Goal: Information Seeking & Learning: Compare options

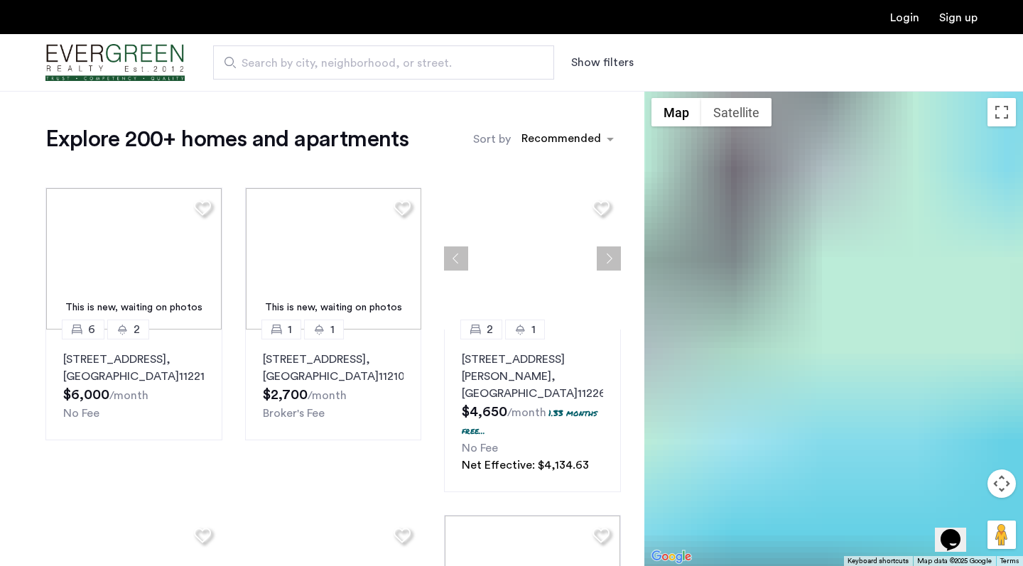
click at [402, 64] on span "Search by city, neighborhood, or street." at bounding box center [377, 63] width 273 height 17
click at [402, 64] on input "Search by city, neighborhood, or street." at bounding box center [383, 62] width 341 height 34
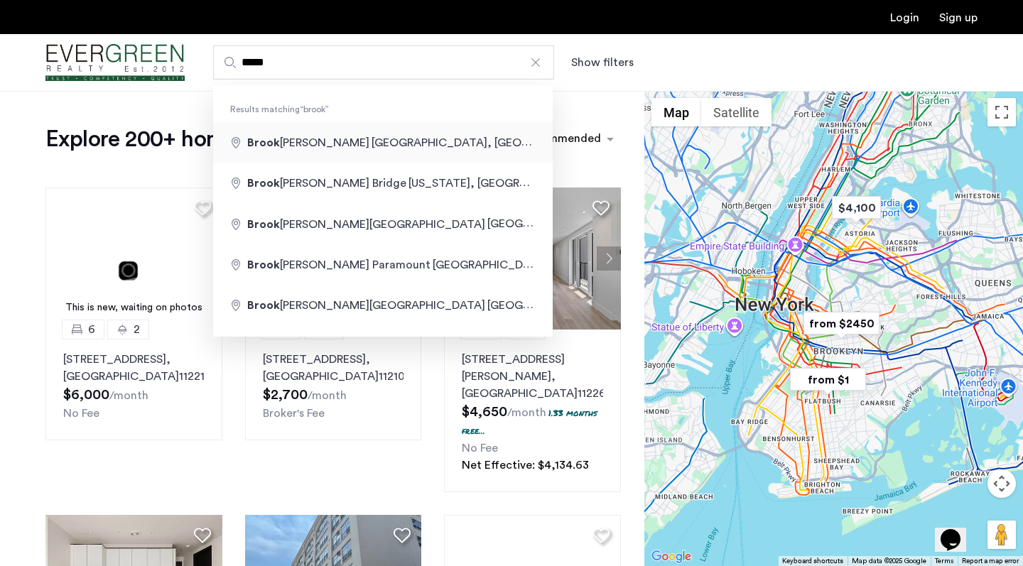
type input "**********"
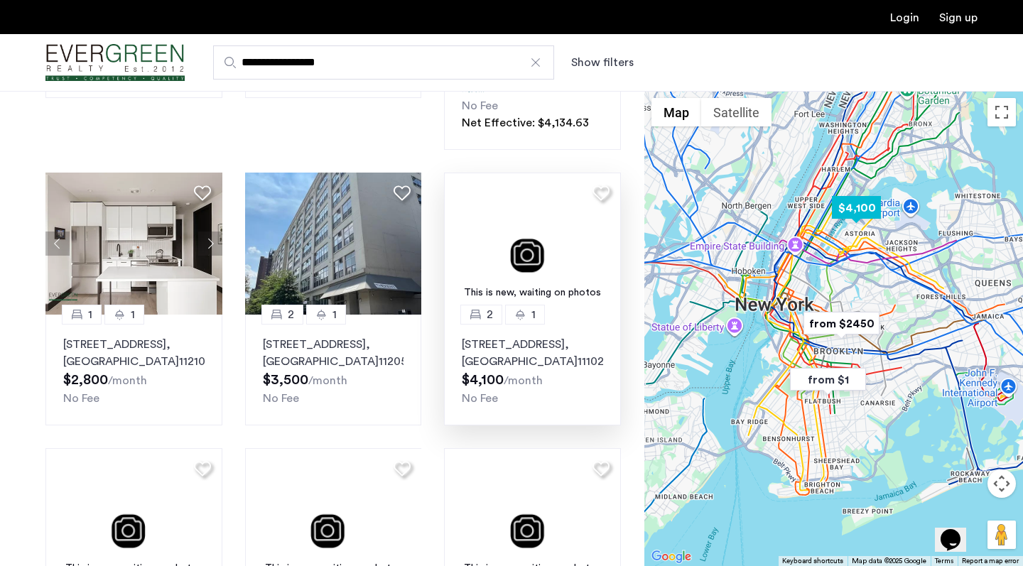
scroll to position [388, 0]
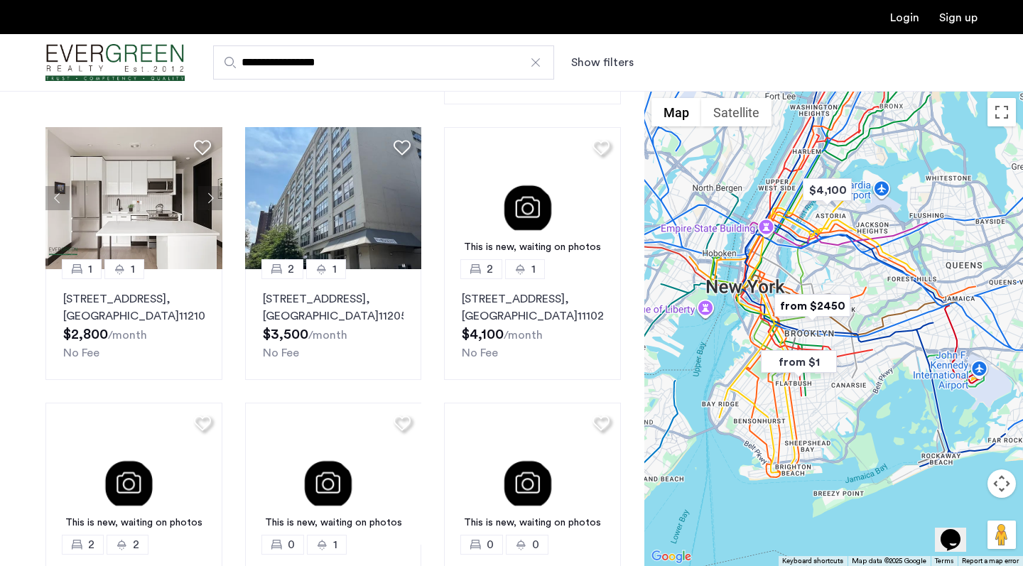
drag, startPoint x: 892, startPoint y: 456, endPoint x: 866, endPoint y: 438, distance: 31.7
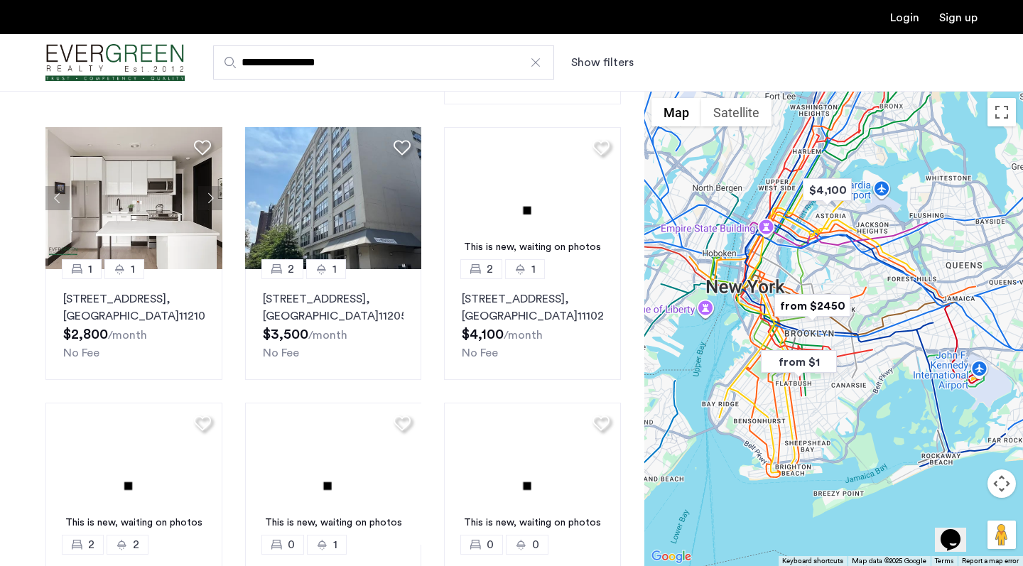
click at [866, 438] on div at bounding box center [833, 328] width 378 height 475
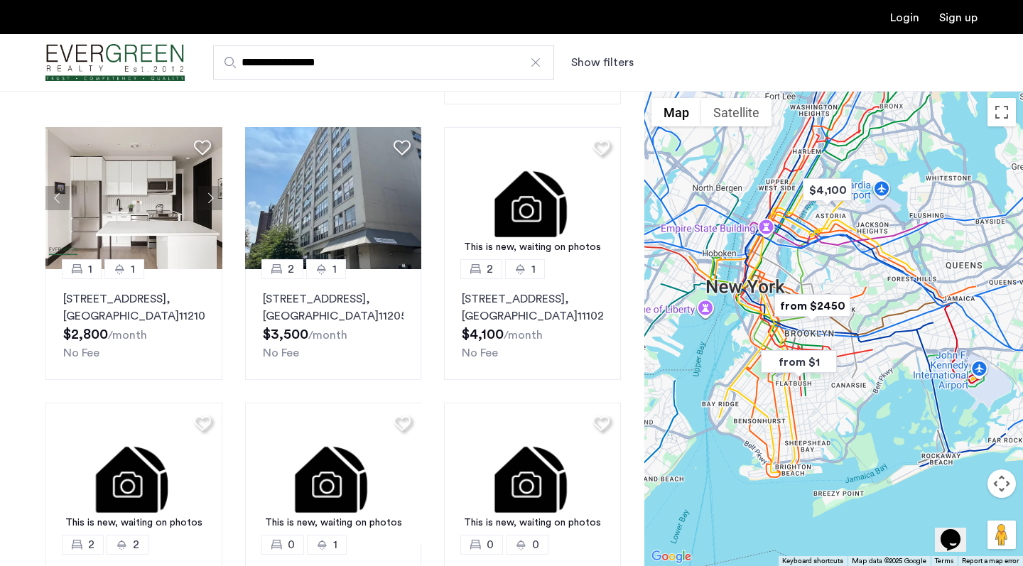
click at [1001, 477] on button "Map camera controls" at bounding box center [1001, 483] width 28 height 28
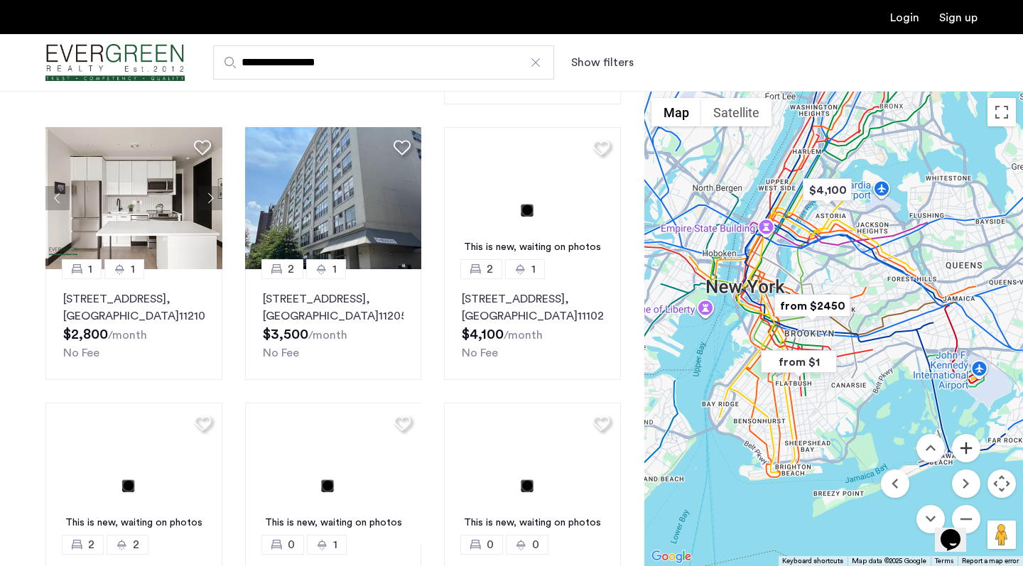
click at [959, 447] on button "Zoom in" at bounding box center [966, 448] width 28 height 28
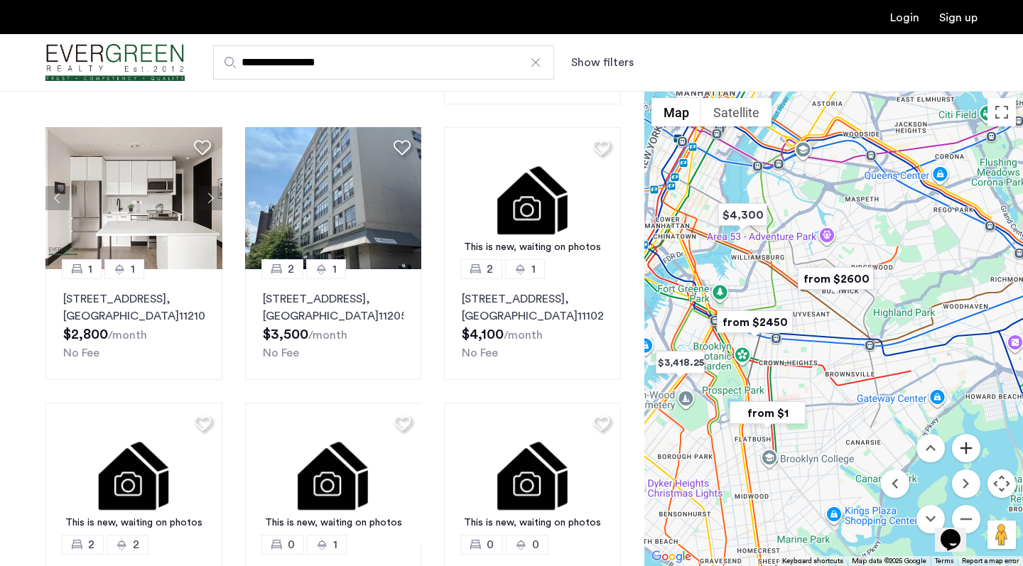
click at [960, 447] on button "Zoom in" at bounding box center [966, 448] width 28 height 28
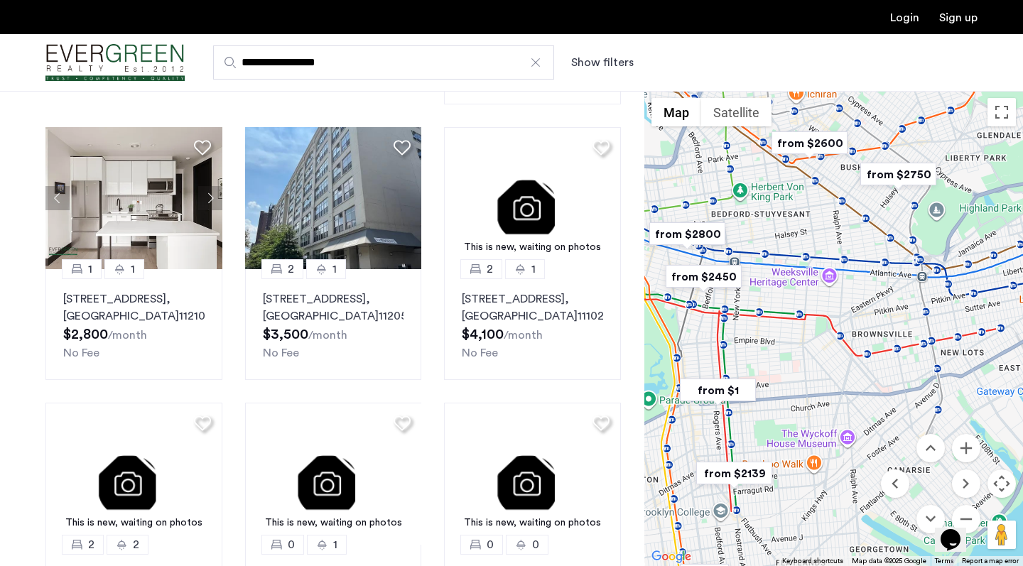
drag, startPoint x: 782, startPoint y: 426, endPoint x: 802, endPoint y: 322, distance: 105.7
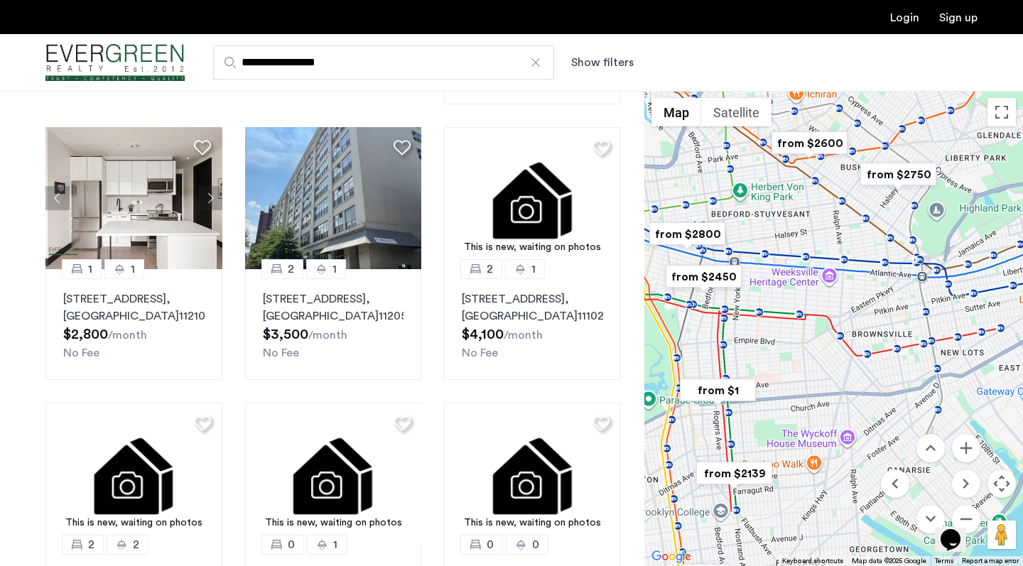
click at [802, 322] on div at bounding box center [833, 328] width 378 height 475
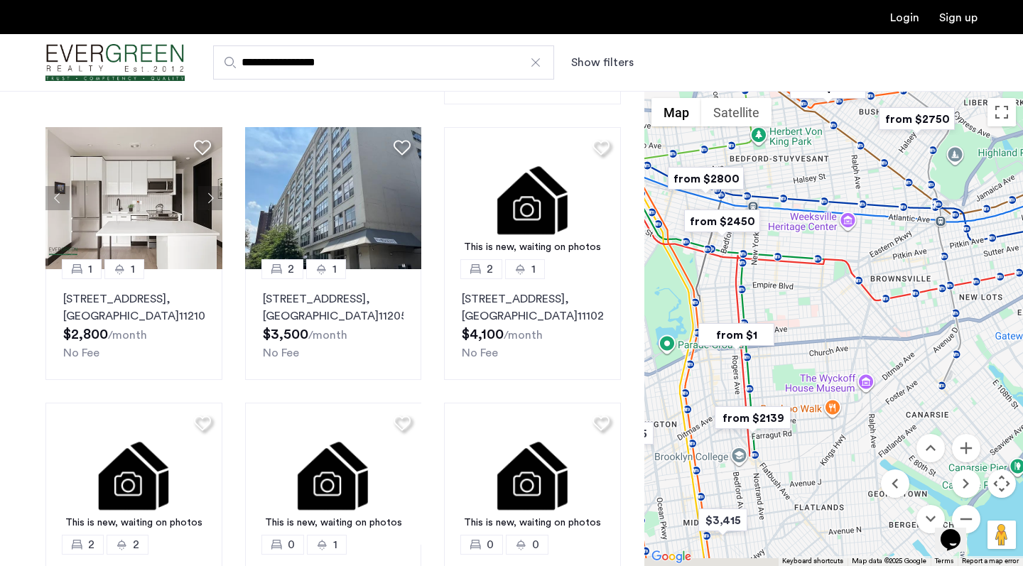
drag, startPoint x: 838, startPoint y: 440, endPoint x: 878, endPoint y: 347, distance: 100.8
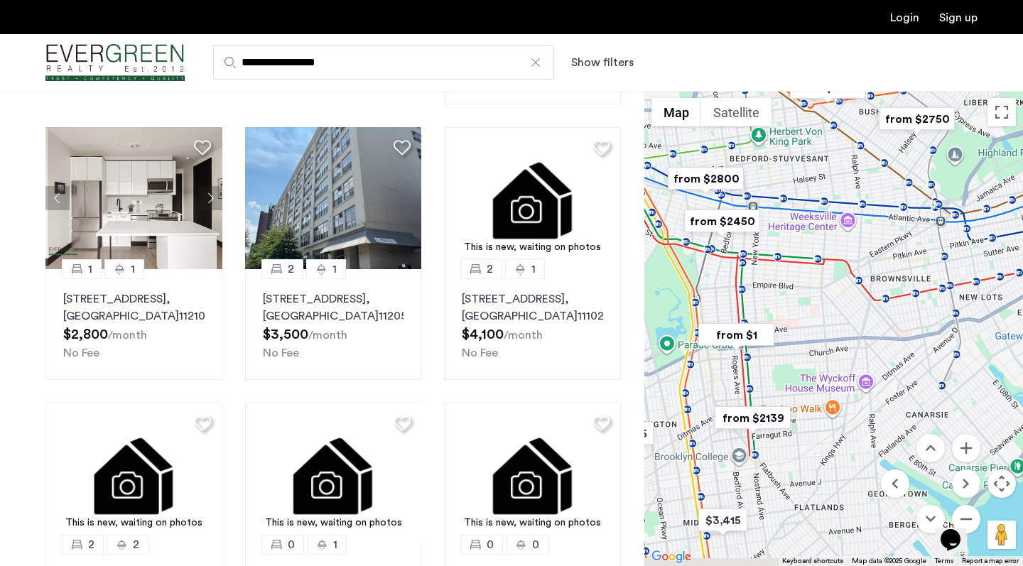
click at [878, 347] on div at bounding box center [833, 328] width 378 height 475
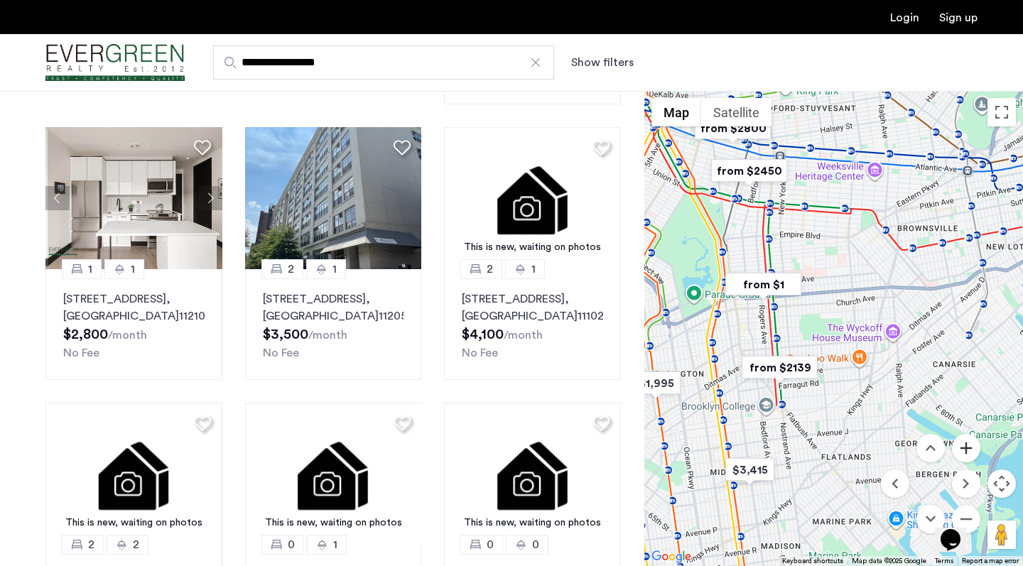
click at [969, 459] on button "Zoom in" at bounding box center [966, 448] width 28 height 28
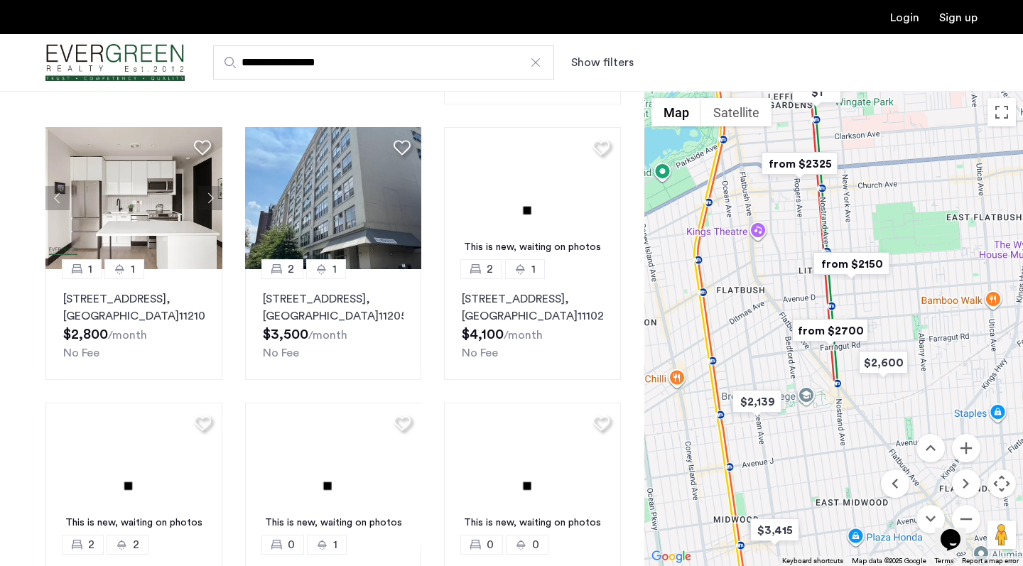
drag, startPoint x: 783, startPoint y: 424, endPoint x: 895, endPoint y: 324, distance: 150.4
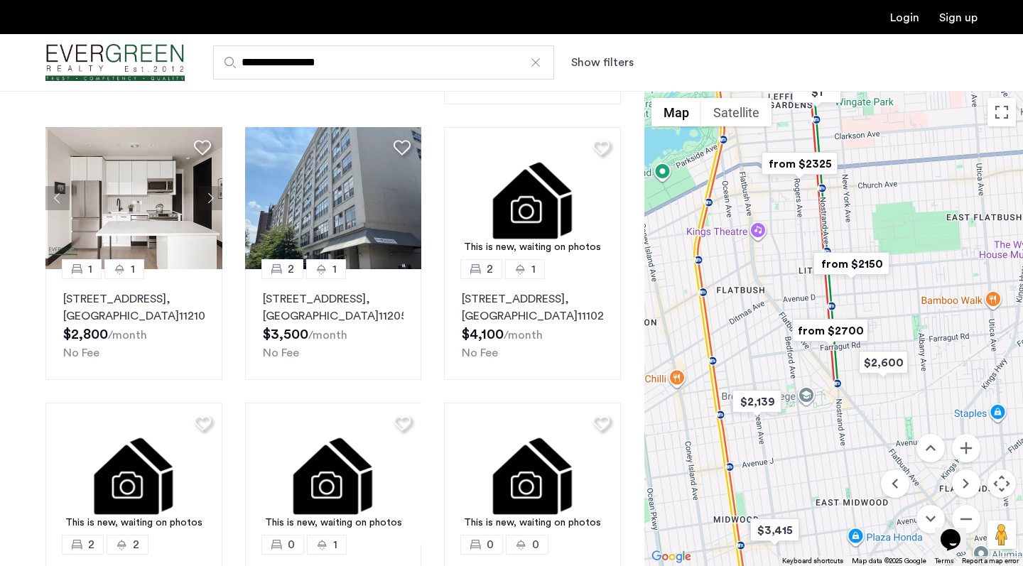
click at [895, 324] on div at bounding box center [833, 328] width 378 height 475
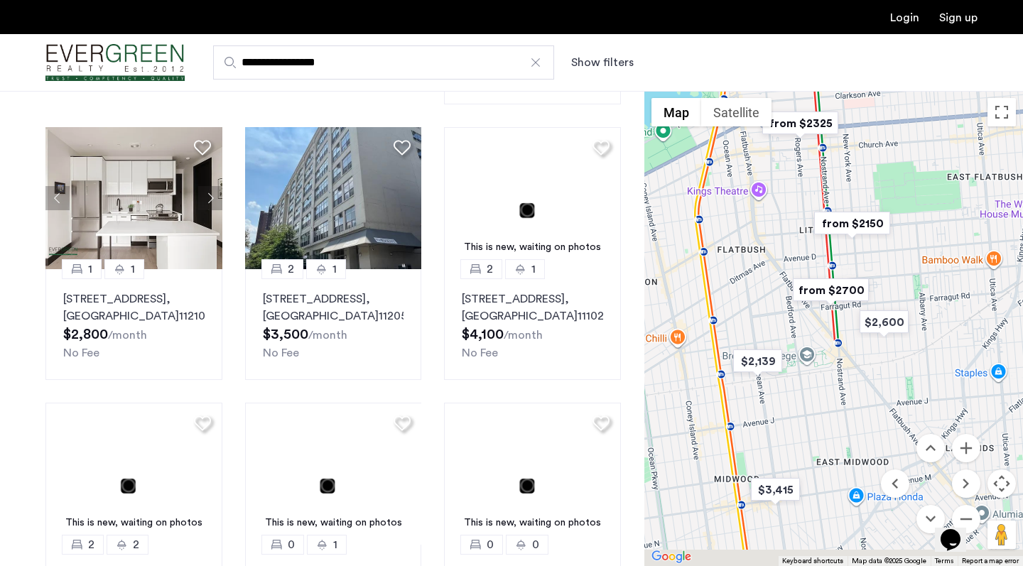
drag, startPoint x: 785, startPoint y: 413, endPoint x: 788, endPoint y: 355, distance: 57.6
click at [788, 355] on div at bounding box center [833, 328] width 378 height 475
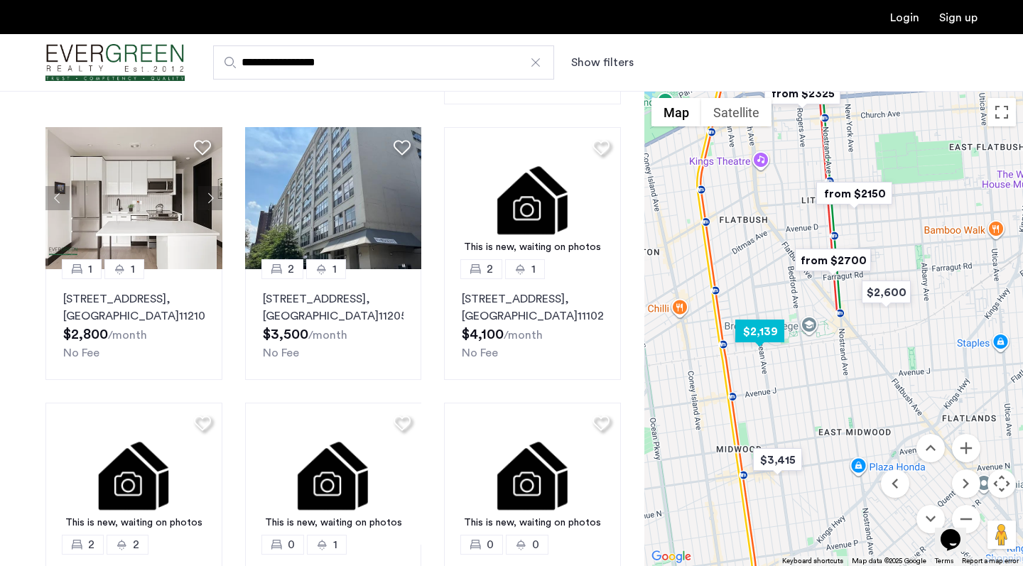
click at [760, 330] on img "$2,139" at bounding box center [759, 331] width 60 height 32
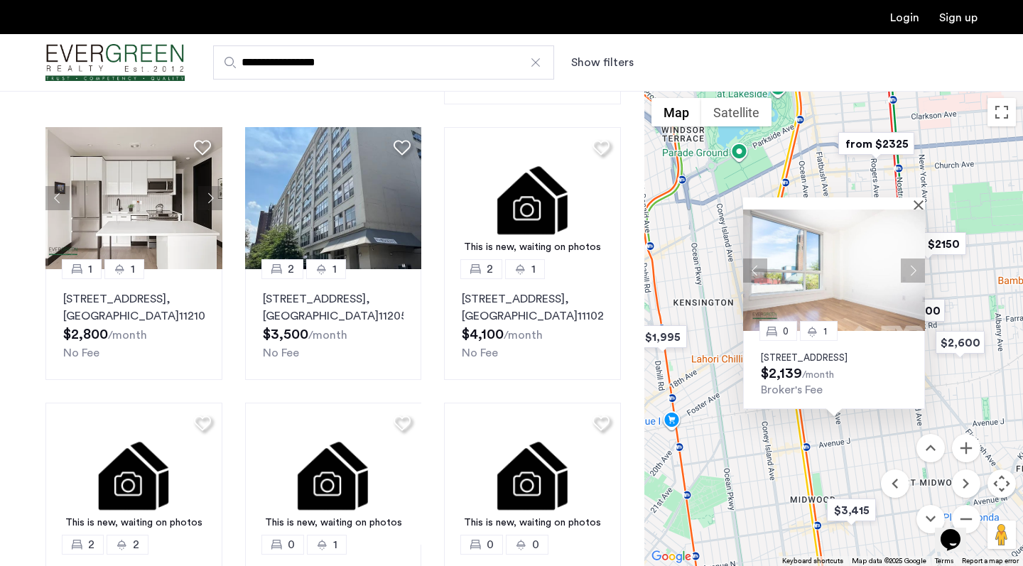
drag, startPoint x: 841, startPoint y: 464, endPoint x: 859, endPoint y: 437, distance: 31.3
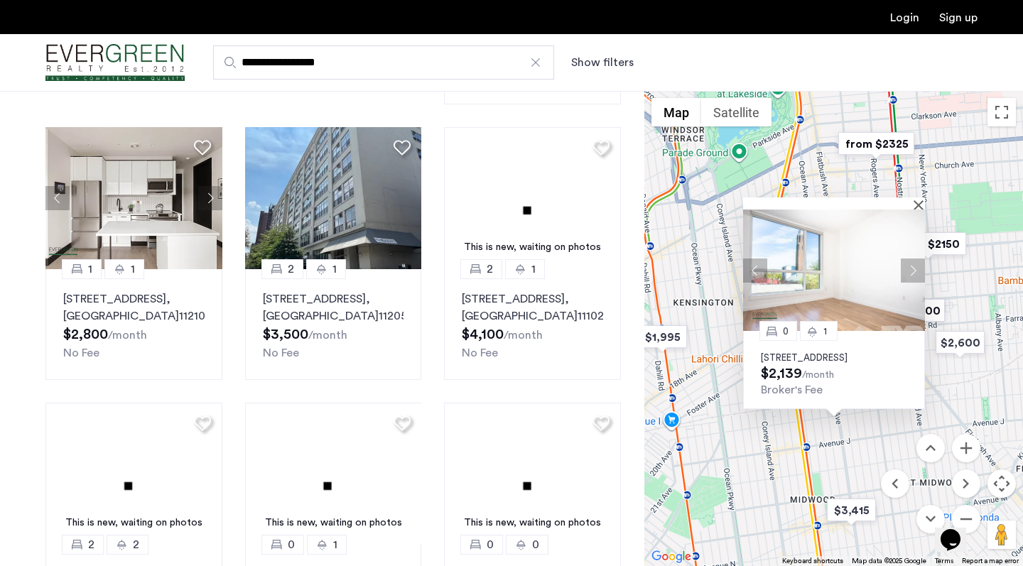
click at [859, 437] on div "0 [GEOGRAPHIC_DATA][STREET_ADDRESS] $2,139 /month Broker's Fee" at bounding box center [833, 328] width 378 height 475
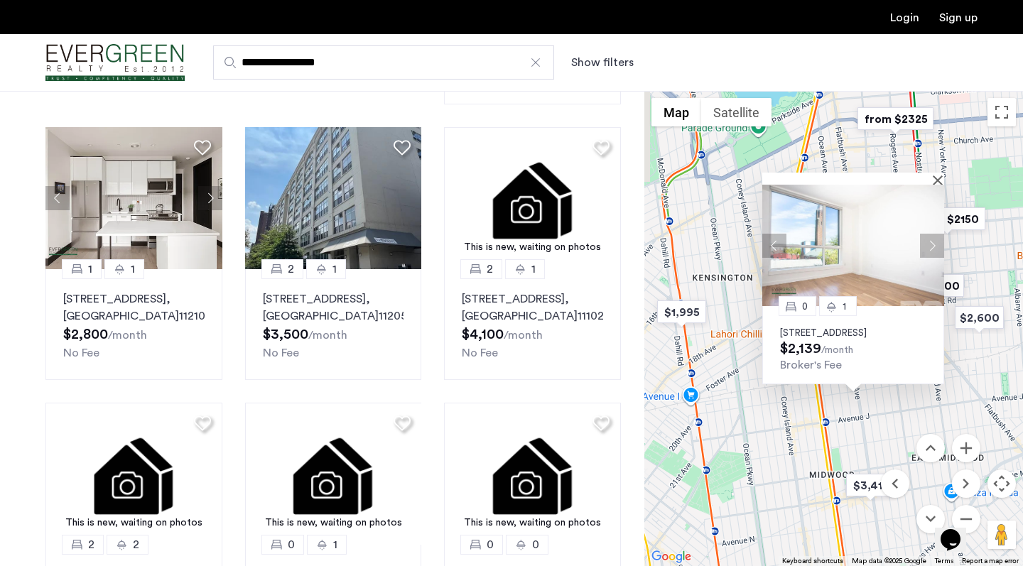
click at [797, 437] on div "0 [GEOGRAPHIC_DATA][STREET_ADDRESS] $2,139 /month Broker's Fee" at bounding box center [833, 328] width 378 height 475
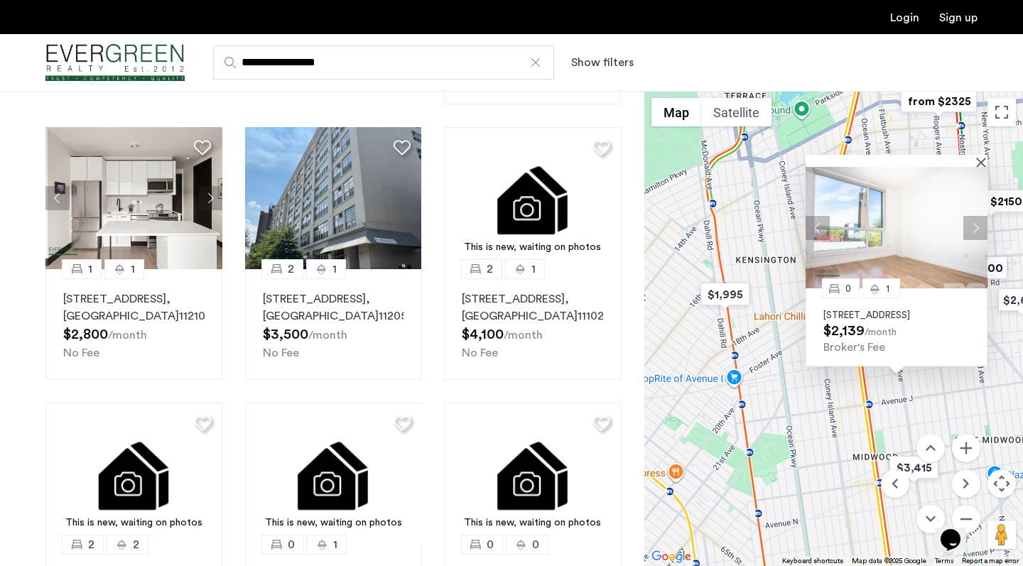
drag, startPoint x: 797, startPoint y: 437, endPoint x: 851, endPoint y: 425, distance: 54.8
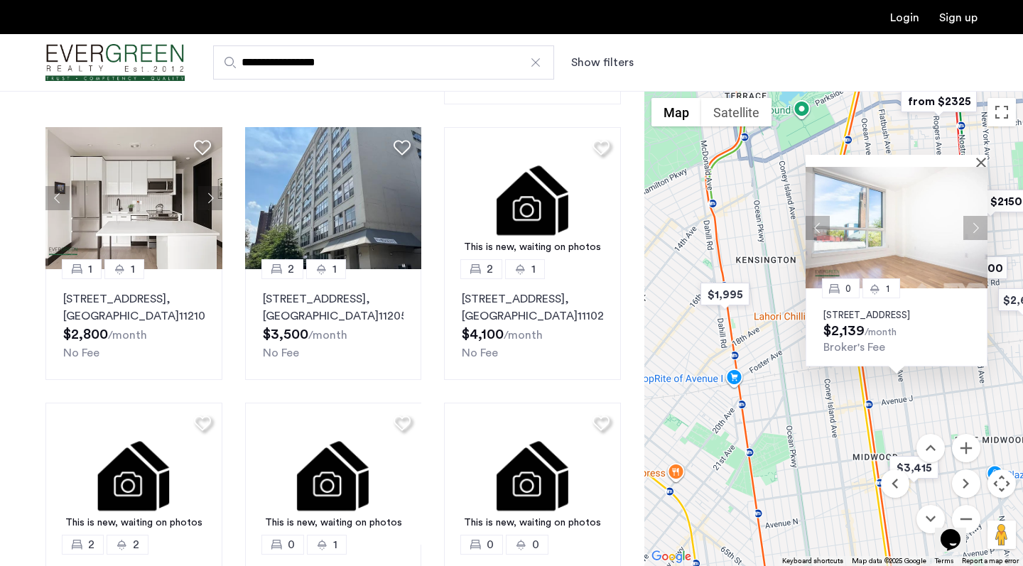
click at [851, 425] on div "0 [GEOGRAPHIC_DATA][STREET_ADDRESS] $2,139 /month Broker's Fee" at bounding box center [833, 328] width 378 height 475
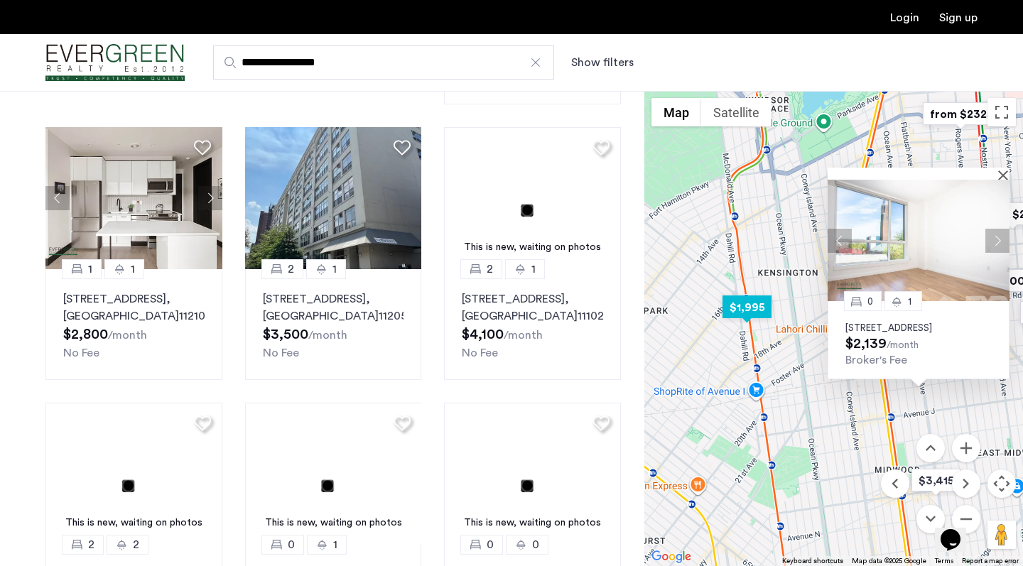
click at [753, 318] on img "$1,995" at bounding box center [746, 307] width 60 height 32
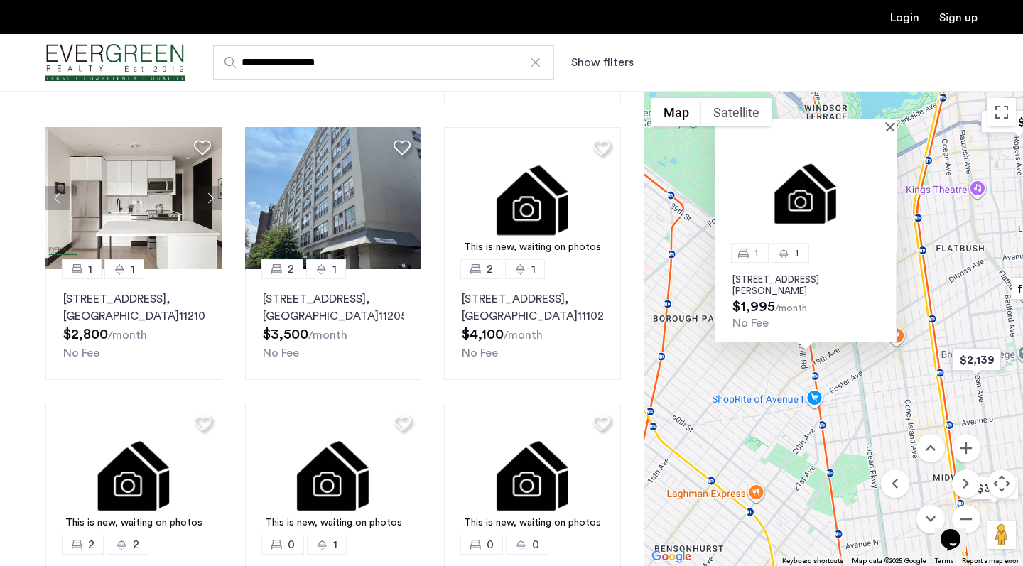
drag, startPoint x: 823, startPoint y: 445, endPoint x: 805, endPoint y: 275, distance: 170.6
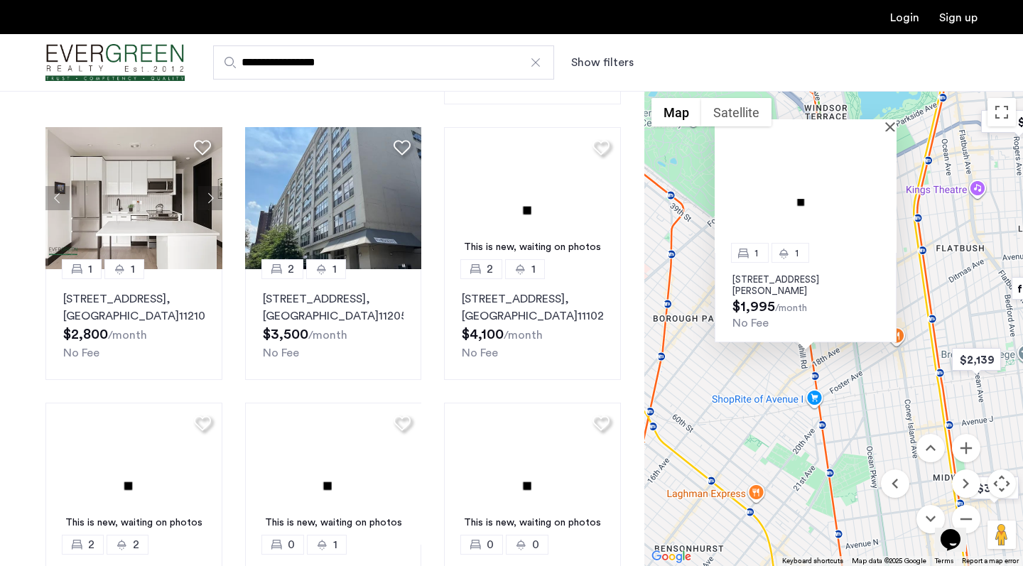
click at [805, 275] on div "1 [GEOGRAPHIC_DATA][STREET_ADDRESS][PERSON_NAME] $1,995 /month No Fee" at bounding box center [833, 328] width 378 height 475
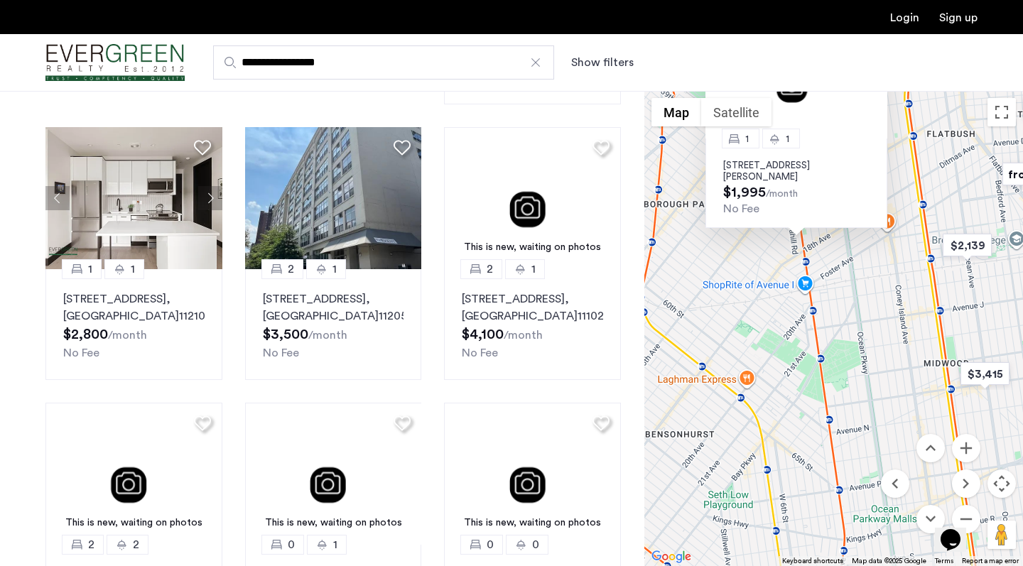
drag, startPoint x: 804, startPoint y: 410, endPoint x: 784, endPoint y: 400, distance: 22.2
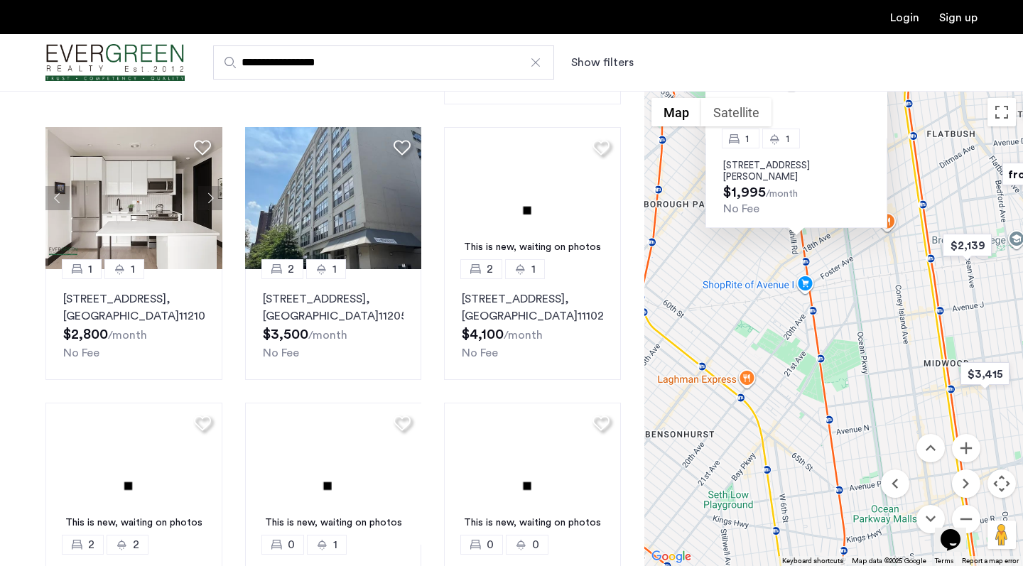
click at [784, 400] on div "1 [GEOGRAPHIC_DATA][STREET_ADDRESS][PERSON_NAME] $1,995 /month No Fee" at bounding box center [833, 328] width 378 height 475
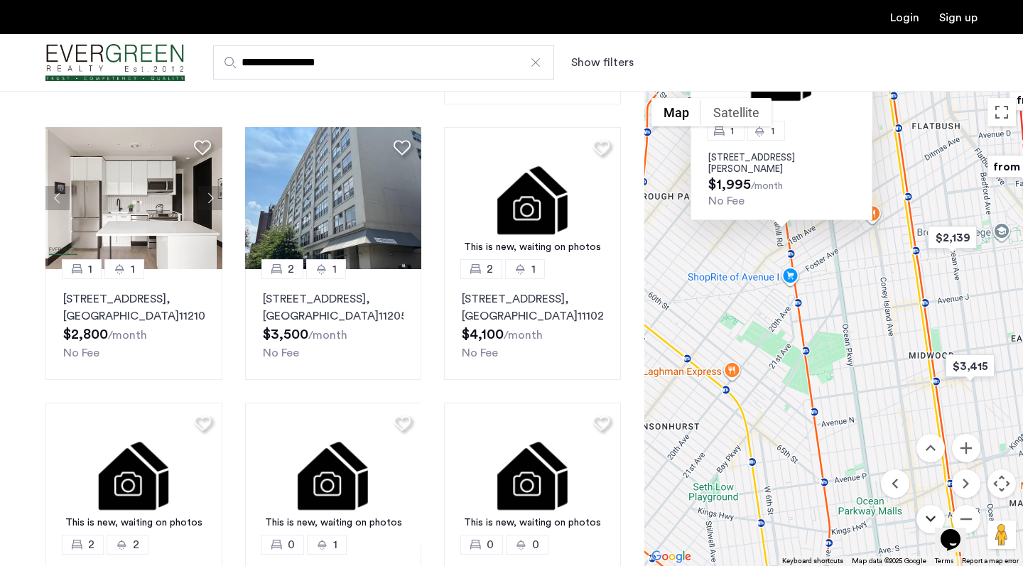
click at [920, 516] on button "Move down" at bounding box center [930, 519] width 28 height 28
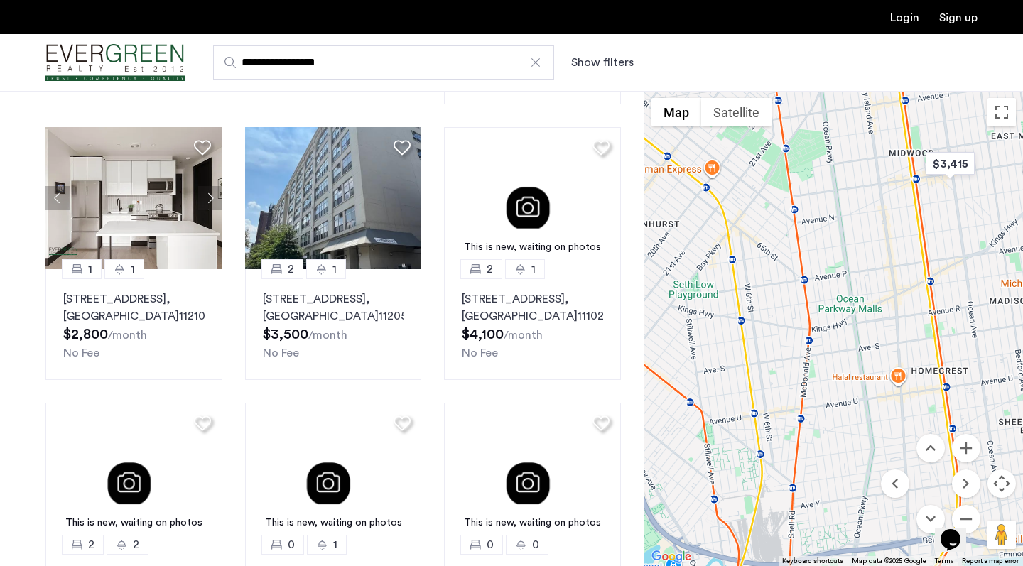
drag, startPoint x: 948, startPoint y: 371, endPoint x: 901, endPoint y: 438, distance: 81.6
click at [901, 438] on div "$4,100 $3,418.25 $4,300 $1,995 $3,415 $1 $3,800 $3,000 $3,487 $2,139 $2,600 fro…" at bounding box center [833, 328] width 378 height 475
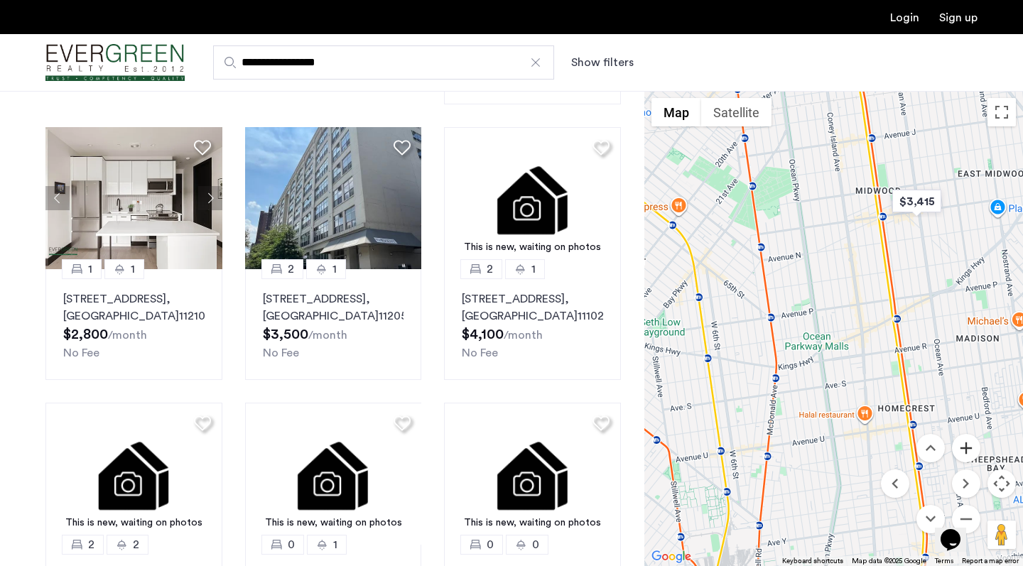
click at [966, 445] on button "Zoom in" at bounding box center [966, 448] width 28 height 28
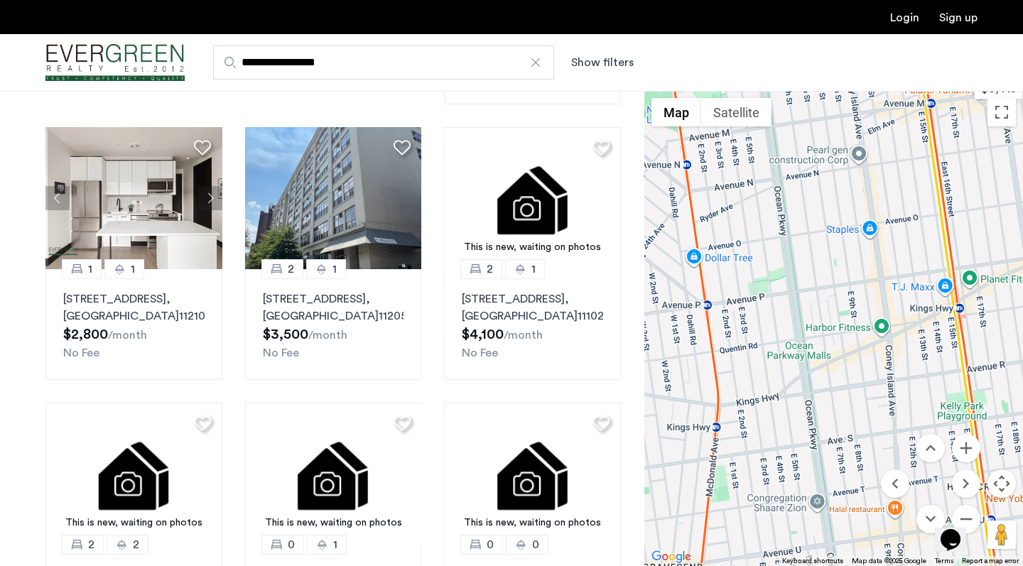
drag, startPoint x: 861, startPoint y: 317, endPoint x: 800, endPoint y: 450, distance: 145.9
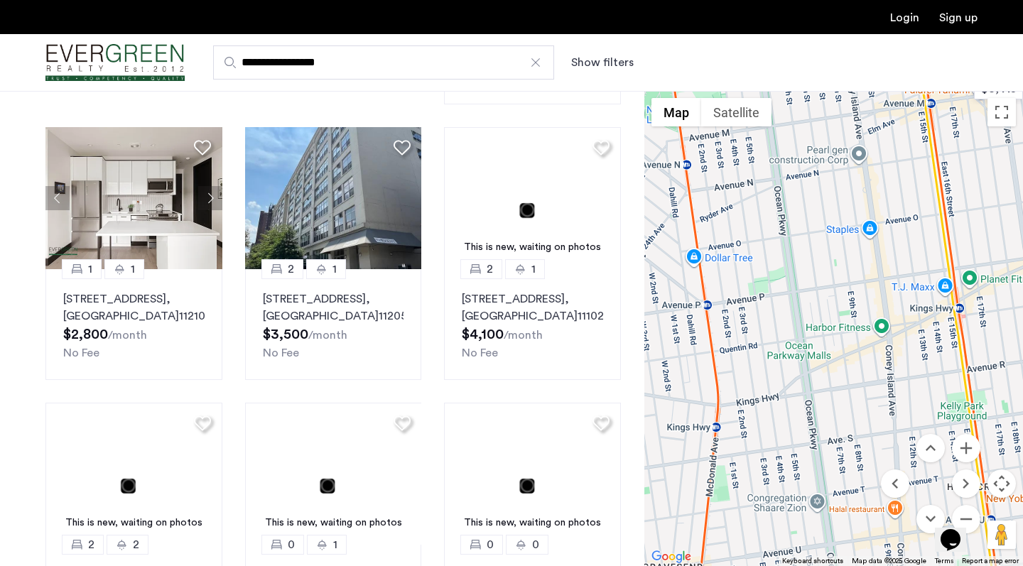
click at [800, 450] on div "1 [GEOGRAPHIC_DATA][STREET_ADDRESS][PERSON_NAME] $1,995 /month No Fee" at bounding box center [833, 328] width 378 height 475
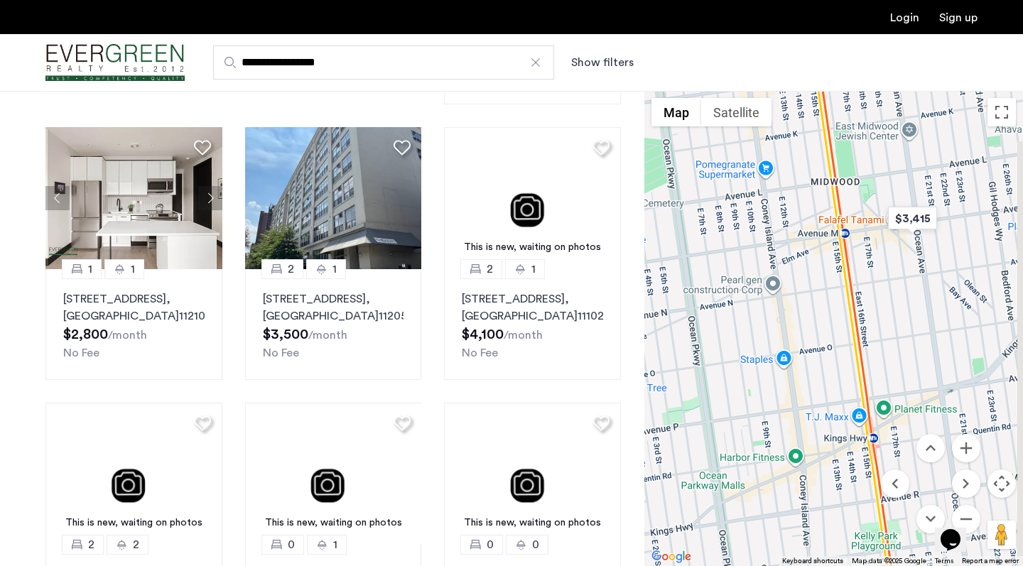
drag, startPoint x: 796, startPoint y: 452, endPoint x: 795, endPoint y: 466, distance: 14.3
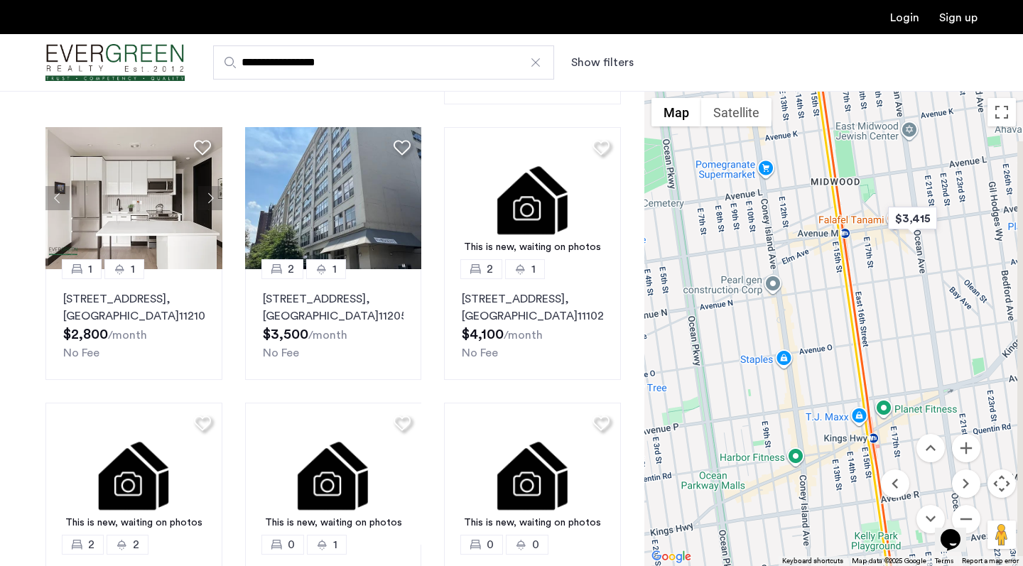
click at [795, 466] on div "1 [GEOGRAPHIC_DATA][STREET_ADDRESS][PERSON_NAME] $1,995 /month No Fee" at bounding box center [833, 328] width 378 height 475
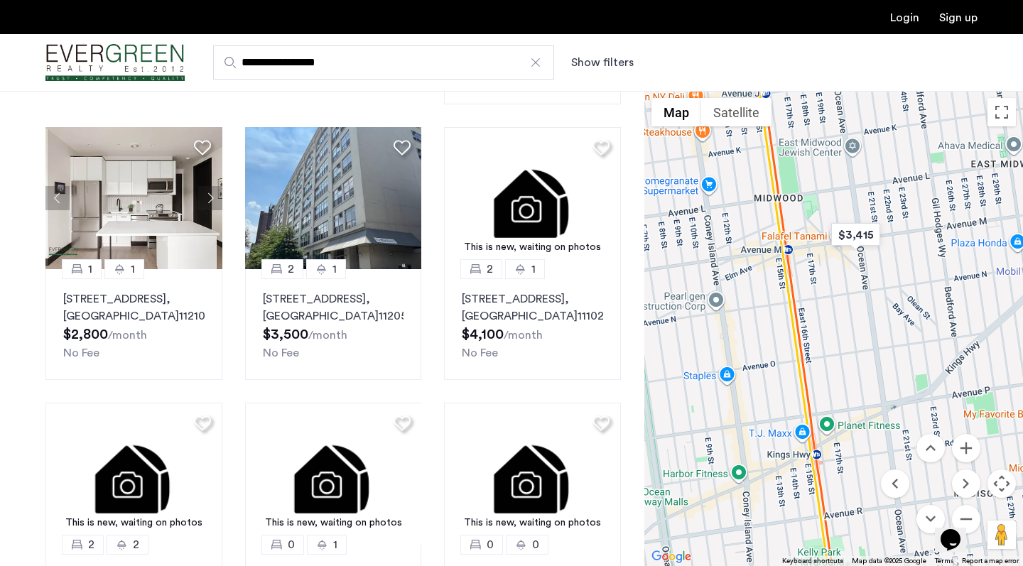
drag, startPoint x: 927, startPoint y: 429, endPoint x: 844, endPoint y: 446, distance: 85.5
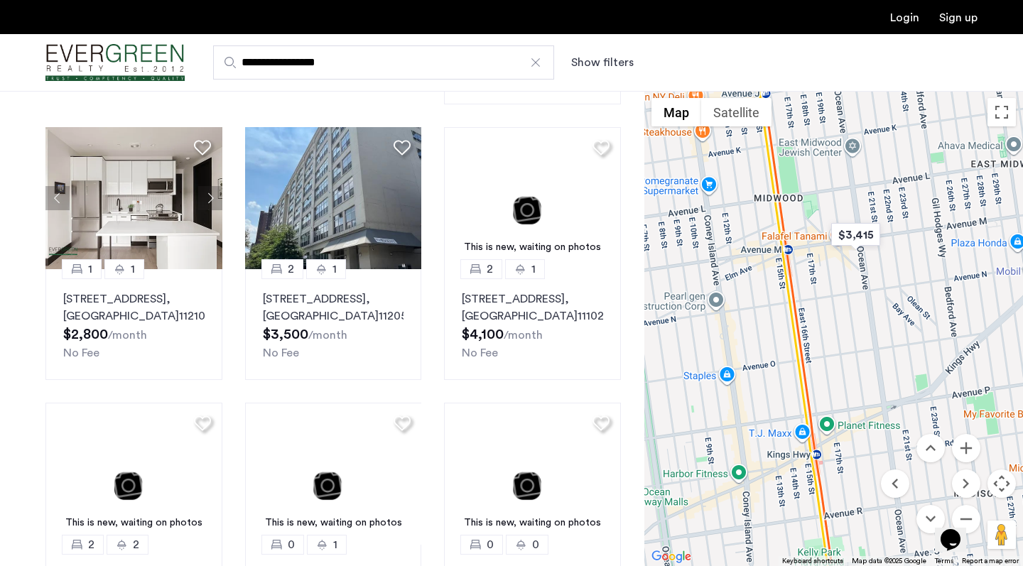
click at [844, 446] on div "1 [GEOGRAPHIC_DATA][STREET_ADDRESS][PERSON_NAME] $1,995 /month No Fee" at bounding box center [833, 328] width 378 height 475
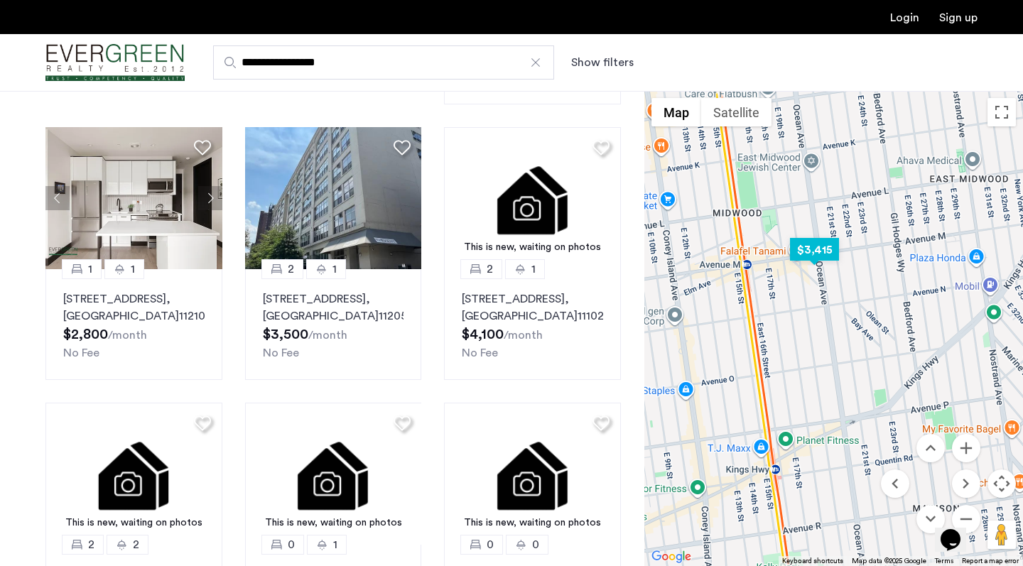
click at [812, 246] on img "$3,415" at bounding box center [814, 250] width 60 height 32
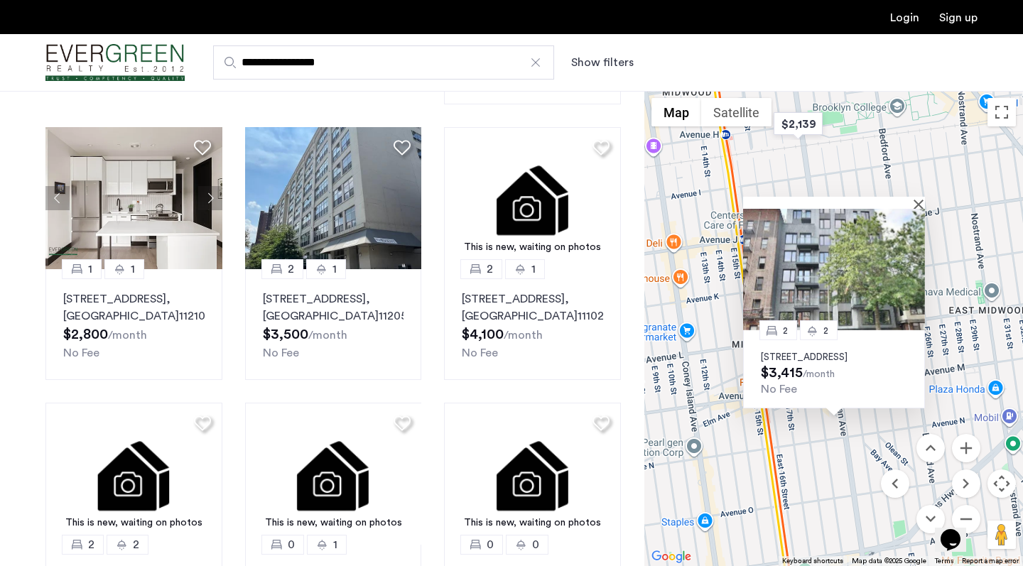
drag, startPoint x: 778, startPoint y: 453, endPoint x: 797, endPoint y: 481, distance: 33.3
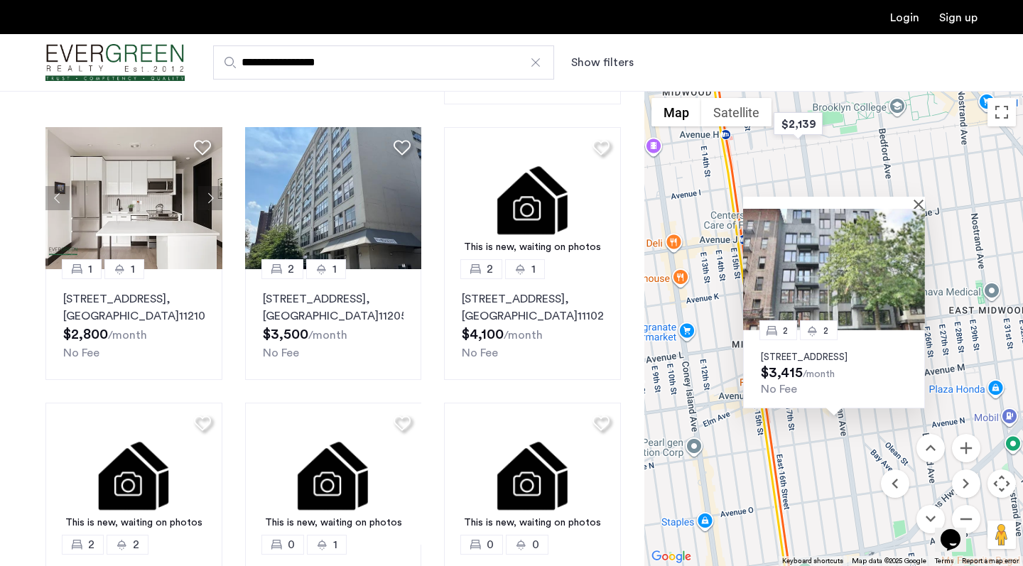
click at [797, 481] on div "[DATE][GEOGRAPHIC_DATA][STREET_ADDRESS] $3,415 /month No Fee" at bounding box center [833, 328] width 378 height 475
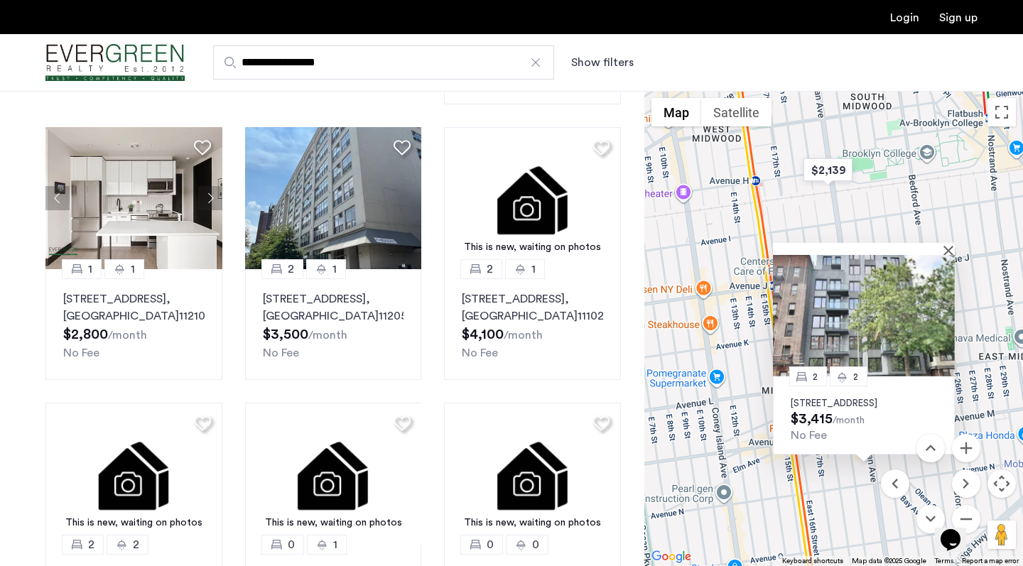
click at [797, 481] on div "[DATE][GEOGRAPHIC_DATA][STREET_ADDRESS] $3,415 /month No Fee" at bounding box center [833, 328] width 378 height 475
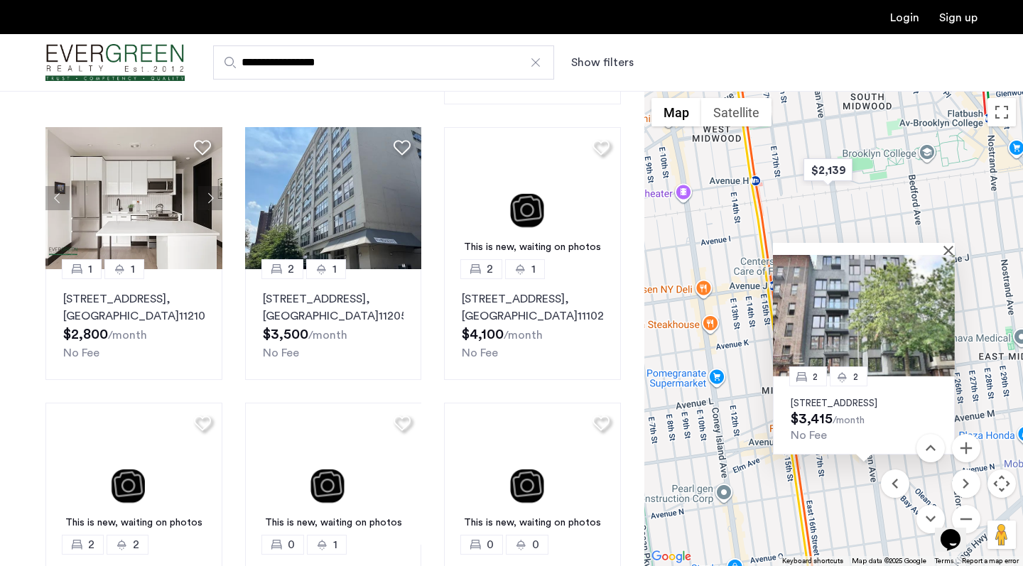
click at [930, 513] on button "Move down" at bounding box center [930, 519] width 28 height 28
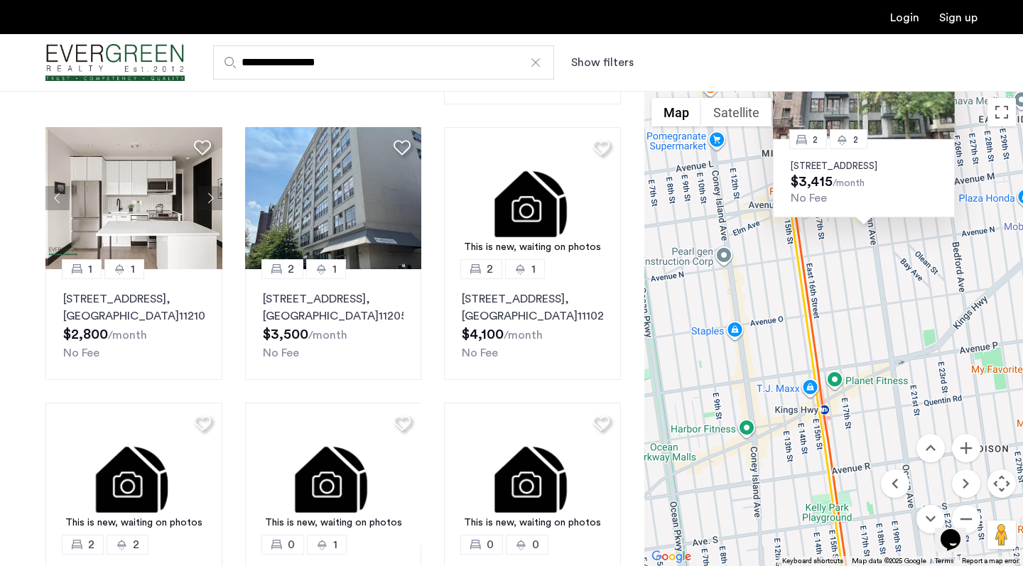
click at [932, 342] on div "[DATE][GEOGRAPHIC_DATA][STREET_ADDRESS] $3,415 /month No Fee" at bounding box center [833, 328] width 378 height 475
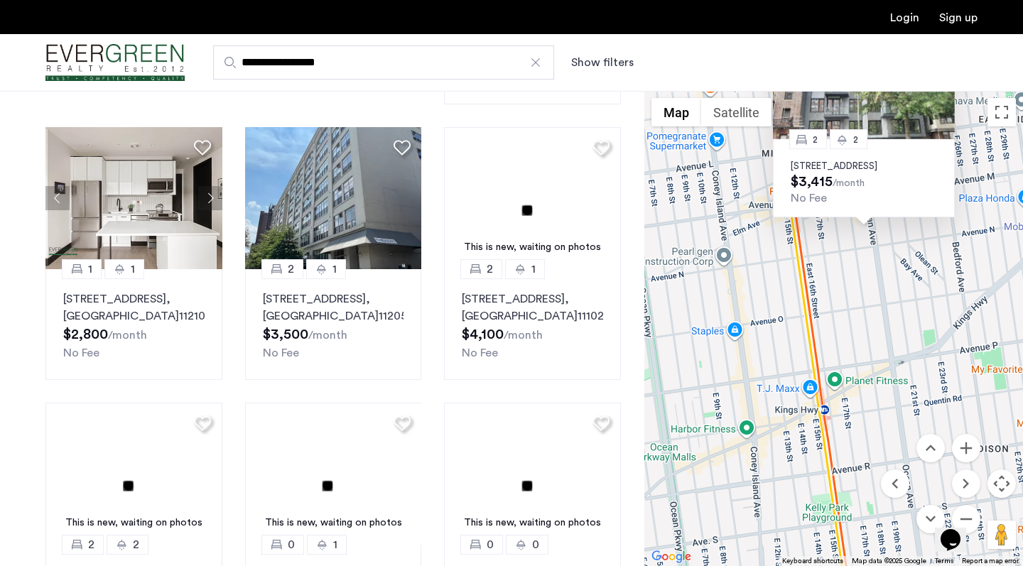
click at [971, 515] on div "Opens Chat This icon Opens the chat window." at bounding box center [957, 515] width 34 height 0
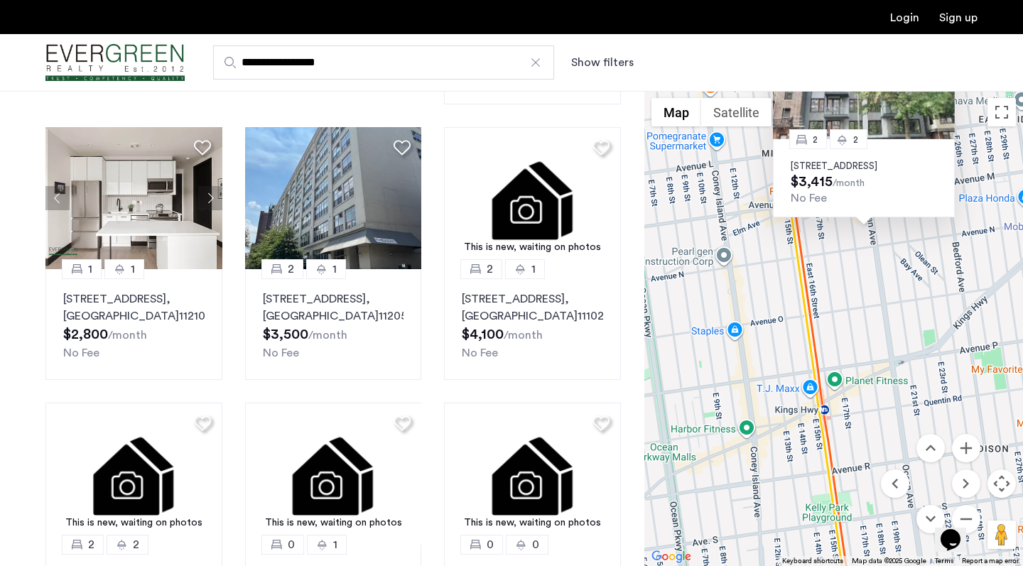
click at [961, 528] on button "Opens Chat This icon Opens the chat window." at bounding box center [949, 540] width 31 height 24
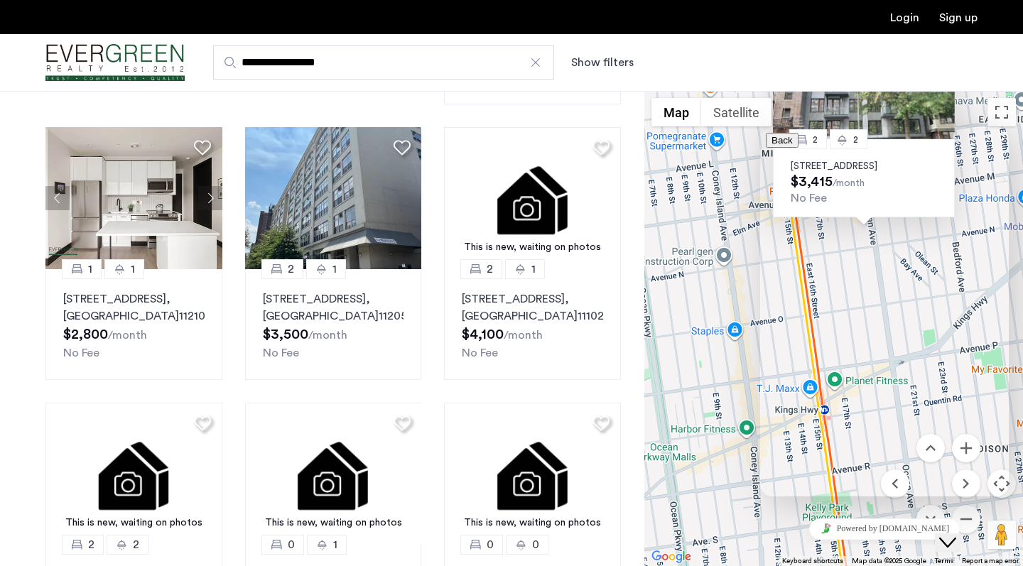
click at [722, 320] on div "[DATE][GEOGRAPHIC_DATA][STREET_ADDRESS] $3,415 /month No Fee" at bounding box center [833, 328] width 378 height 475
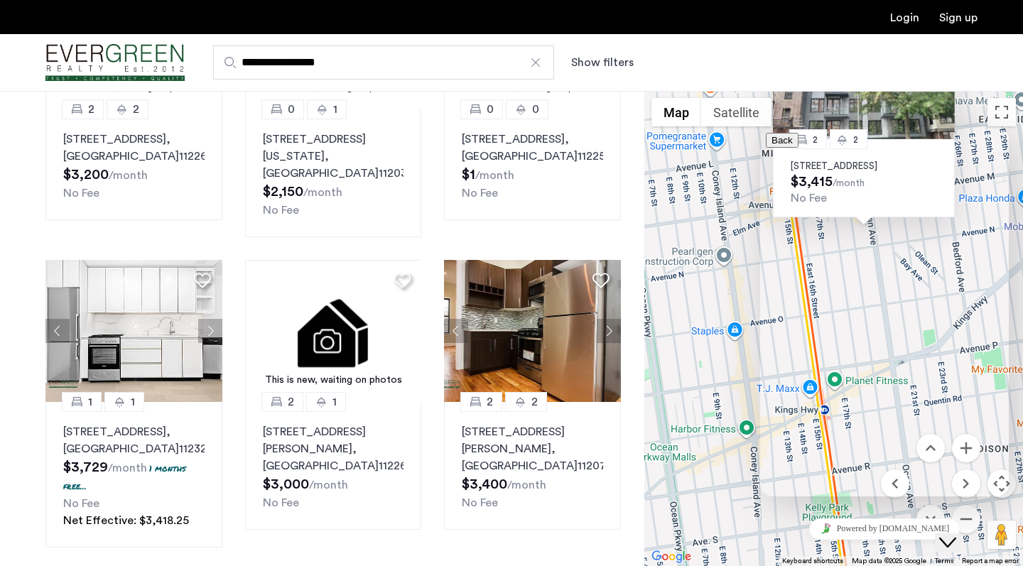
scroll to position [824, 0]
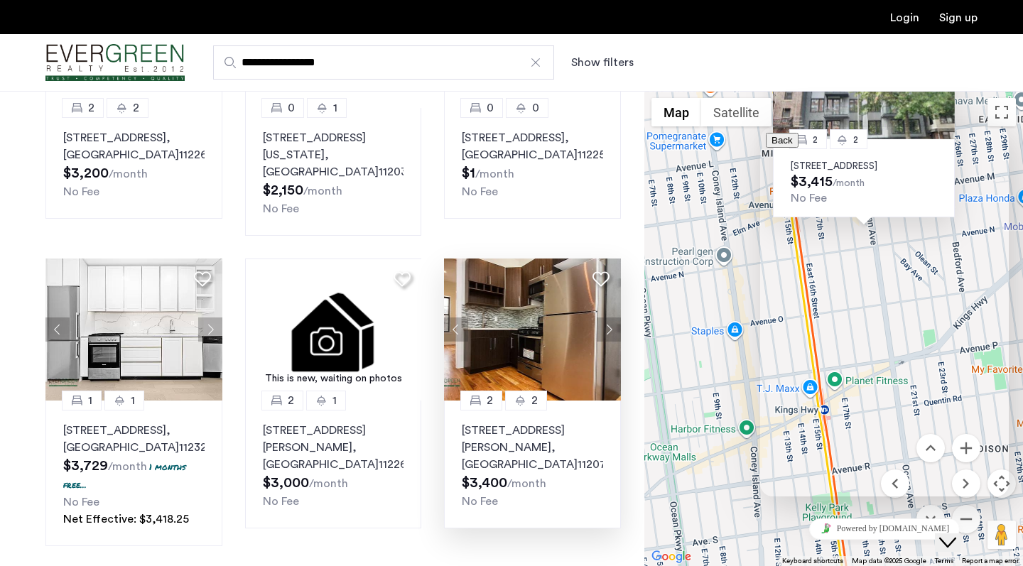
click at [603, 317] on button "Next apartment" at bounding box center [608, 329] width 24 height 24
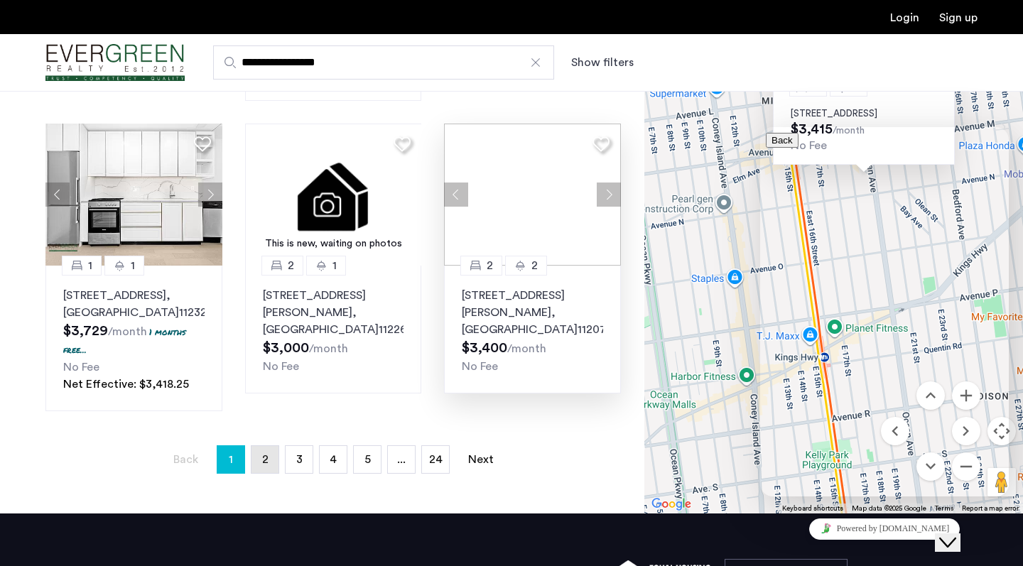
scroll to position [1099, 0]
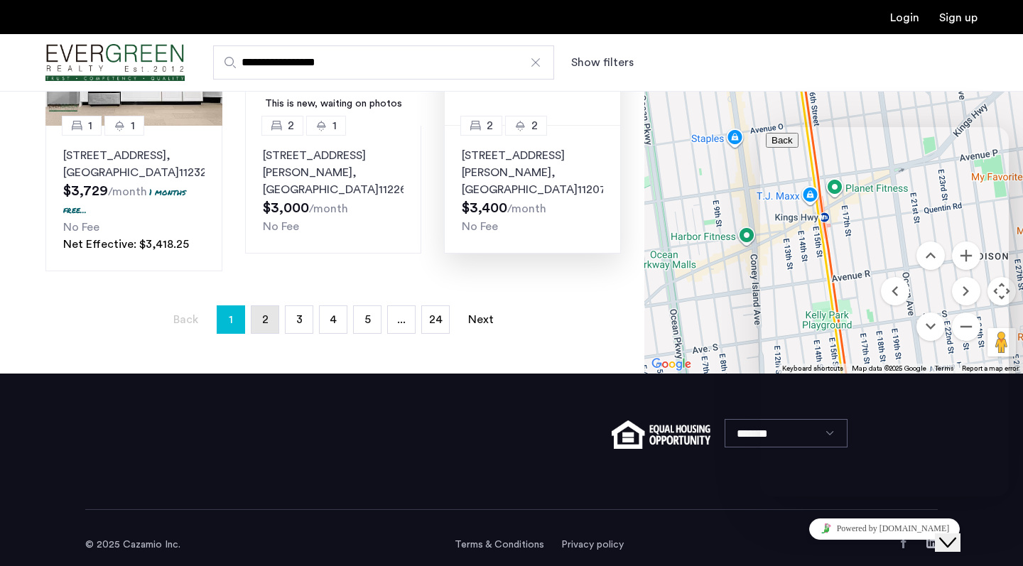
click at [268, 306] on link "page 2" at bounding box center [264, 319] width 27 height 27
